Goal: Information Seeking & Learning: Check status

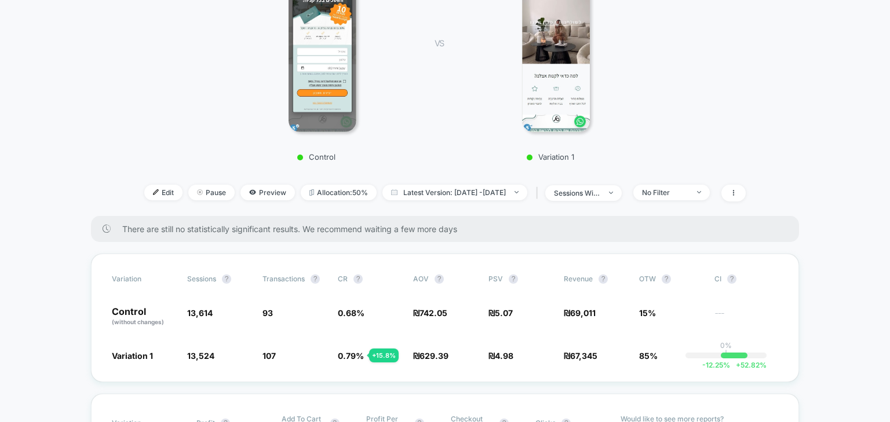
scroll to position [278, 0]
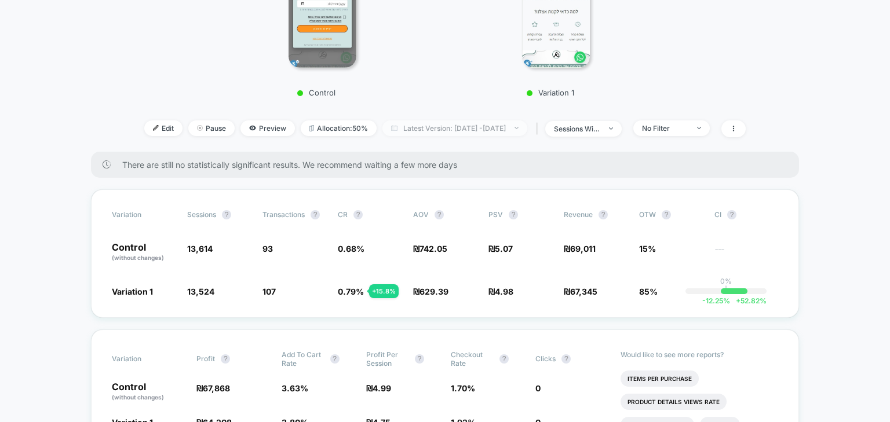
click at [514, 128] on span "Latest Version: Sep 7, 2025 - Sep 10, 2025" at bounding box center [454, 129] width 145 height 16
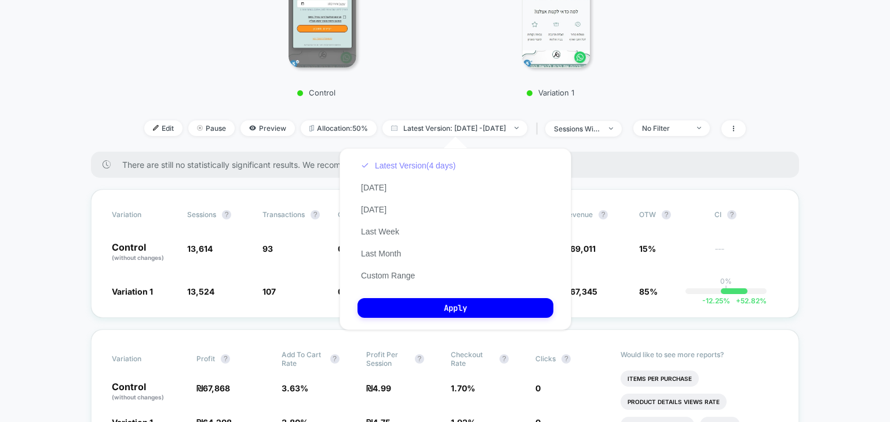
click at [399, 162] on button "Latest Version (4 days)" at bounding box center [408, 166] width 101 height 10
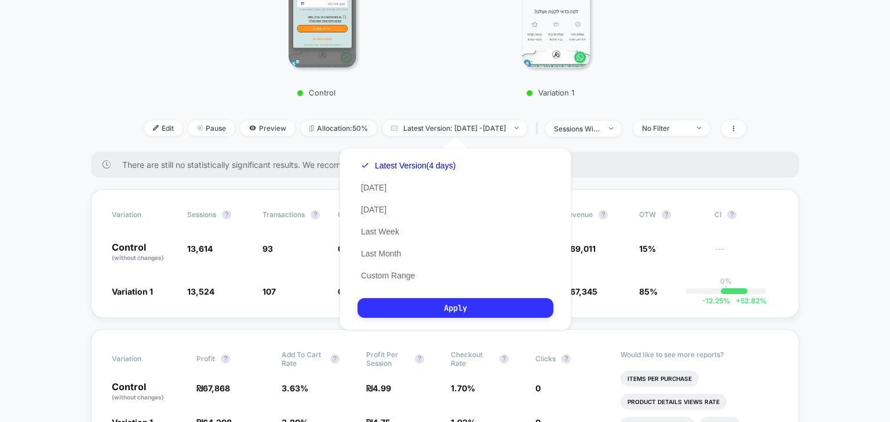
click at [454, 305] on button "Apply" at bounding box center [456, 308] width 196 height 20
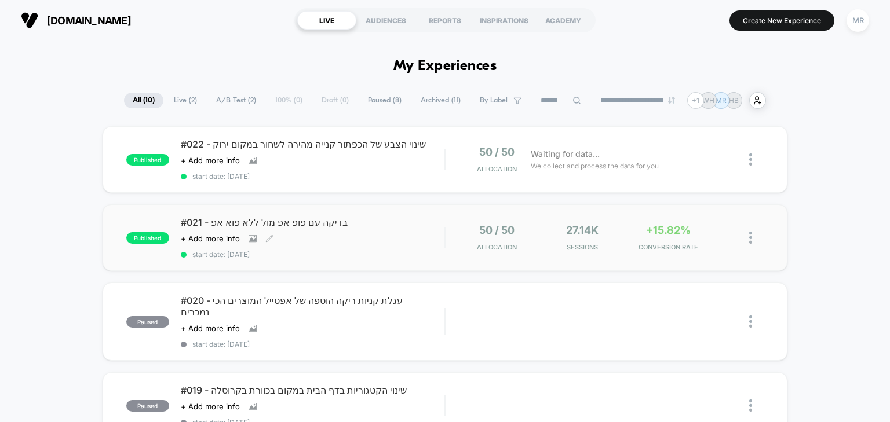
click at [279, 221] on span "#021 - בדיקה עם פופ אפ מול ללא פוא אפ" at bounding box center [313, 223] width 264 height 12
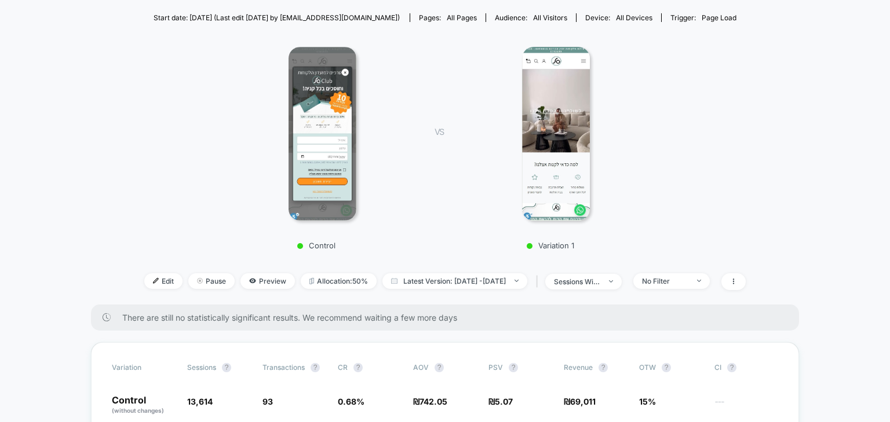
scroll to position [93, 0]
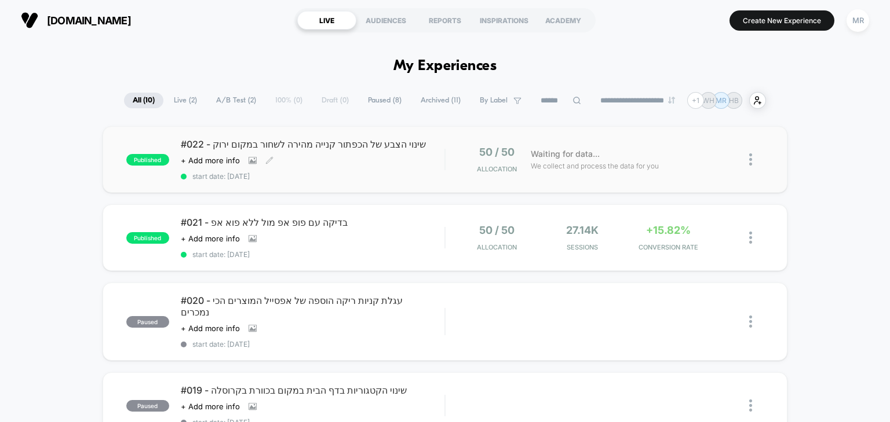
click at [367, 165] on div "#022 - שינוי הצבע של הכפתור קנייה מהירה לשחור במקום ירוק Click to view images C…" at bounding box center [313, 160] width 264 height 42
click at [287, 221] on span "#021 - בדיקה עם פופ אפ מול ללא פוא אפ" at bounding box center [313, 223] width 264 height 12
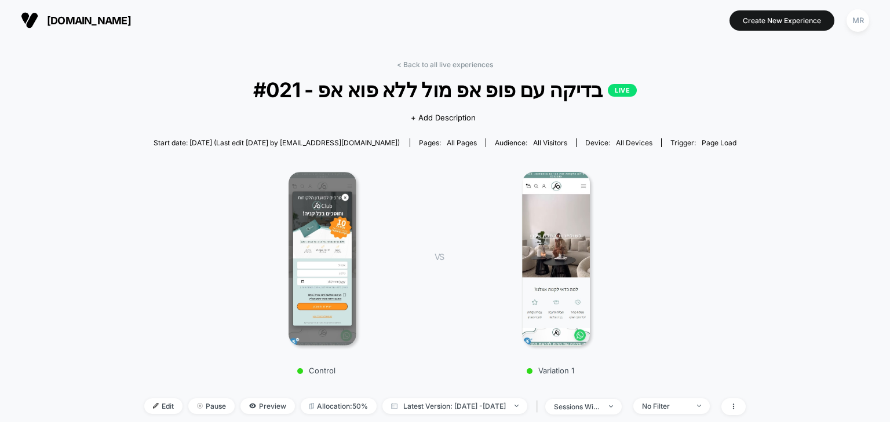
click at [418, 64] on link "< Back to all live experiences" at bounding box center [445, 64] width 96 height 9
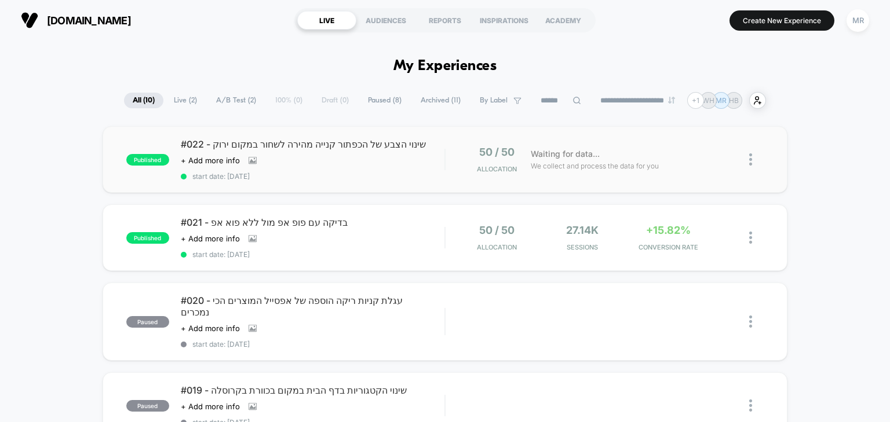
click at [311, 147] on span "#022 - שינוי הצבע של הכפתור קנייה מהירה לשחור במקום ירוק" at bounding box center [313, 145] width 264 height 12
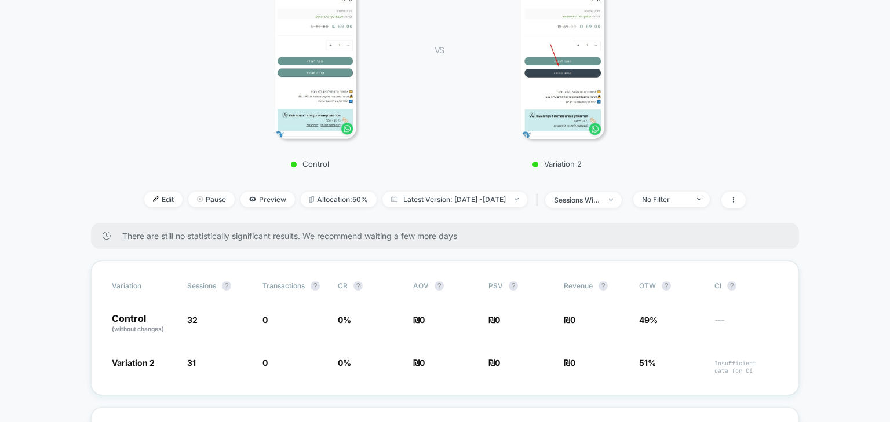
scroll to position [232, 0]
click at [484, 191] on span "Latest Version: [DATE] - [DATE]" at bounding box center [454, 199] width 145 height 16
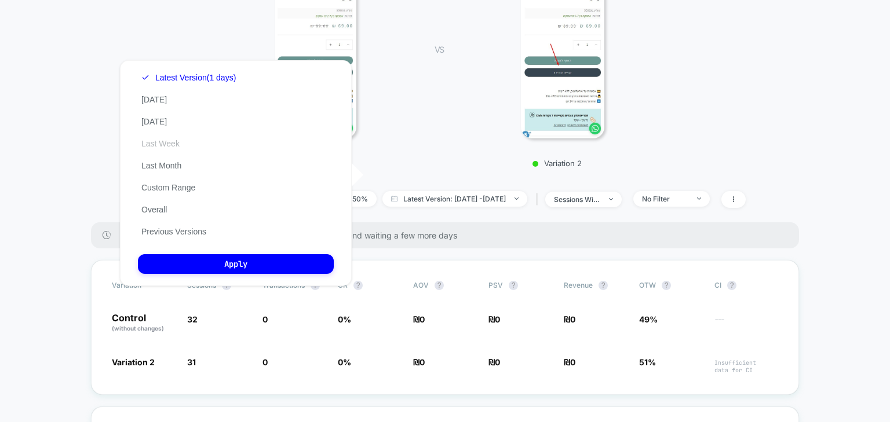
click at [153, 143] on button "Last Week" at bounding box center [160, 144] width 45 height 10
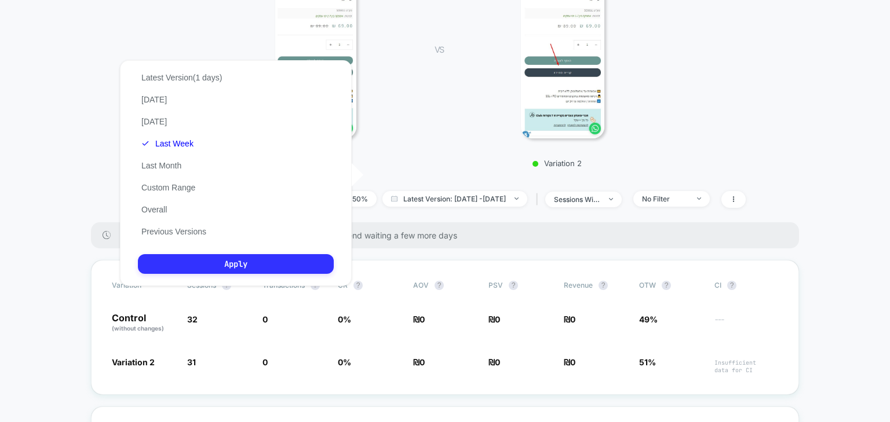
click at [252, 269] on button "Apply" at bounding box center [236, 264] width 196 height 20
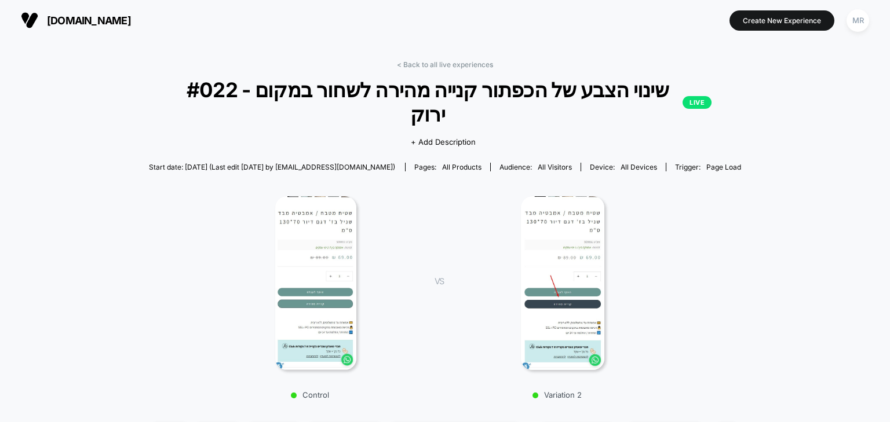
click at [431, 65] on link "< Back to all live experiences" at bounding box center [445, 64] width 96 height 9
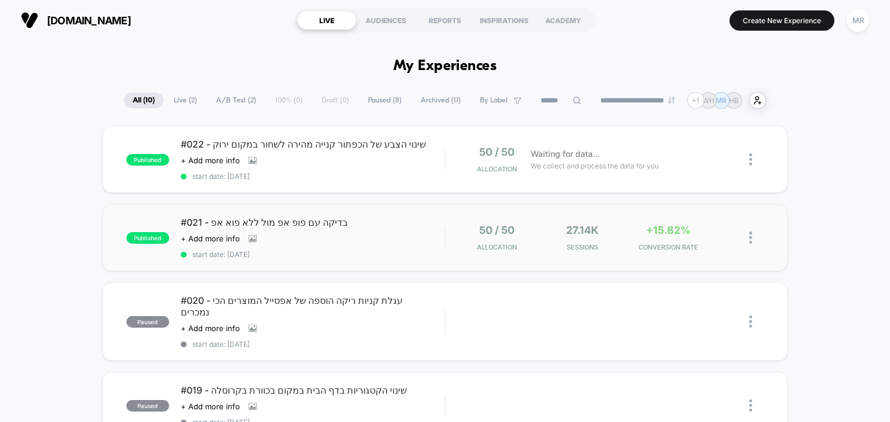
click at [275, 215] on div "published #021 - בדיקה עם פופ אפ מול ללא פוא אפ Click to view images Click to e…" at bounding box center [446, 238] width 686 height 67
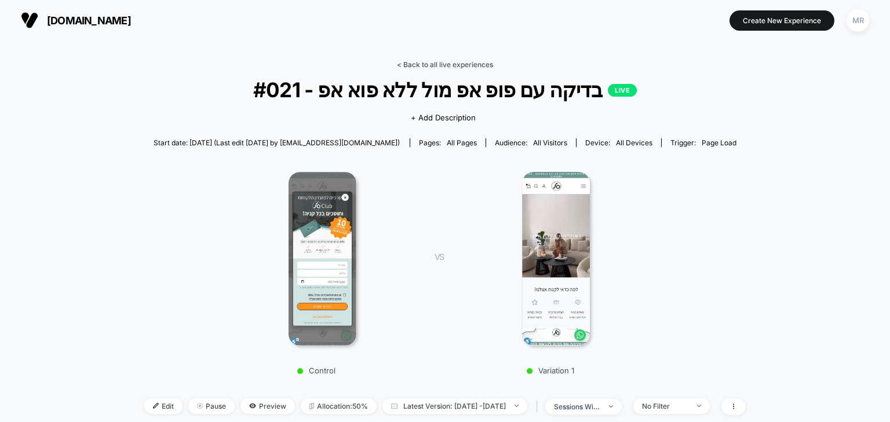
click at [406, 62] on link "< Back to all live experiences" at bounding box center [445, 64] width 96 height 9
